Goal: Check status: Check status

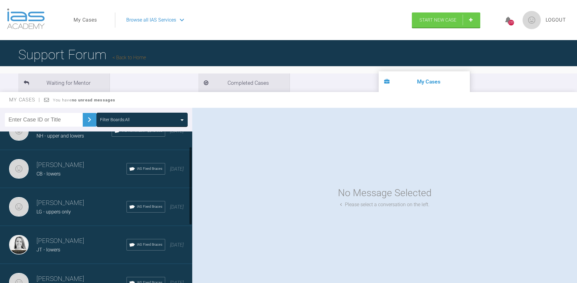
scroll to position [30, 0]
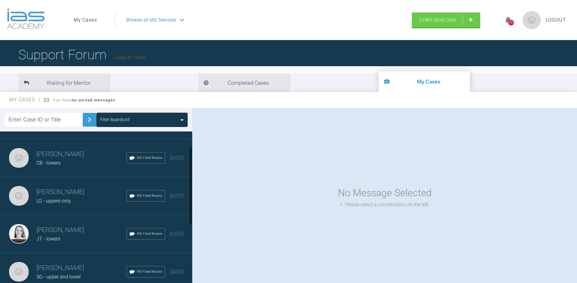
click at [61, 167] on div "CB - lowers" at bounding box center [81, 163] width 90 height 8
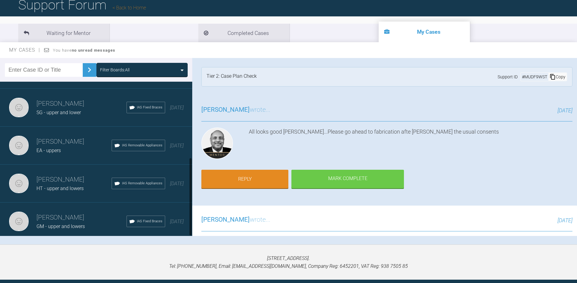
scroll to position [61, 0]
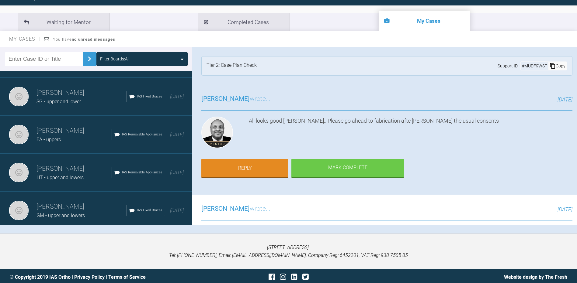
click at [58, 212] on div "GM - upper and lowers" at bounding box center [81, 216] width 90 height 8
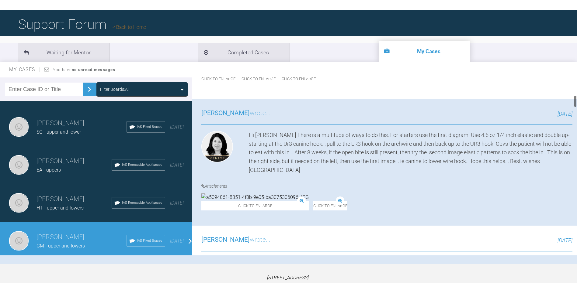
scroll to position [274, 0]
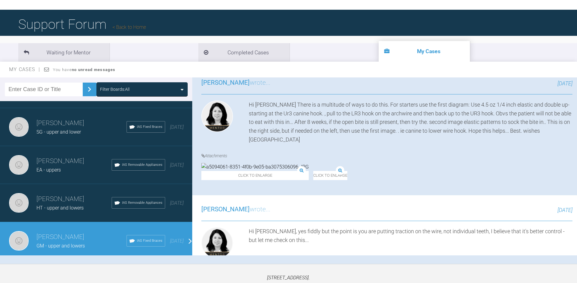
click at [313, 171] on img at bounding box center [313, 171] width 0 height 0
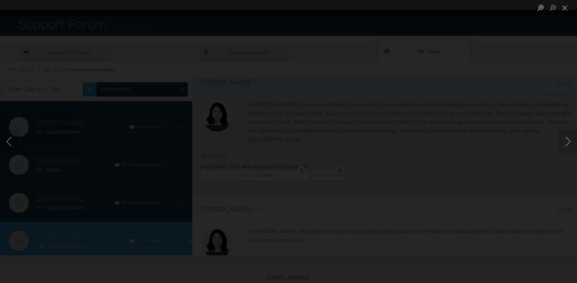
click at [289, 142] on img "Lightbox" at bounding box center [289, 142] width 0 height 0
click at [567, 8] on button "Close lightbox" at bounding box center [565, 7] width 12 height 11
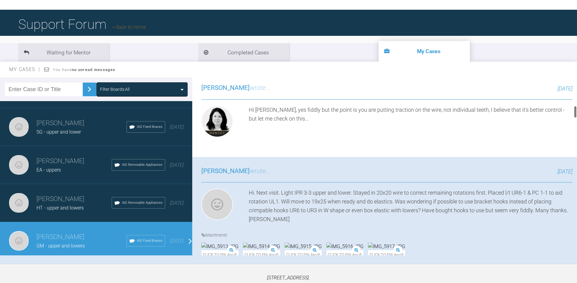
scroll to position [365, 0]
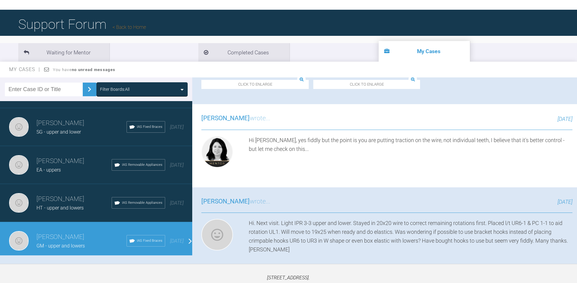
click at [313, 80] on img at bounding box center [366, 76] width 107 height 8
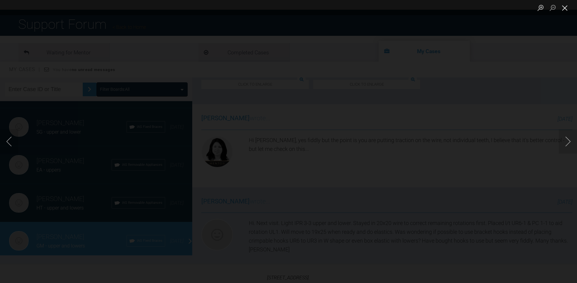
click at [563, 7] on button "Close lightbox" at bounding box center [565, 7] width 12 height 11
